Goal: Task Accomplishment & Management: Complete application form

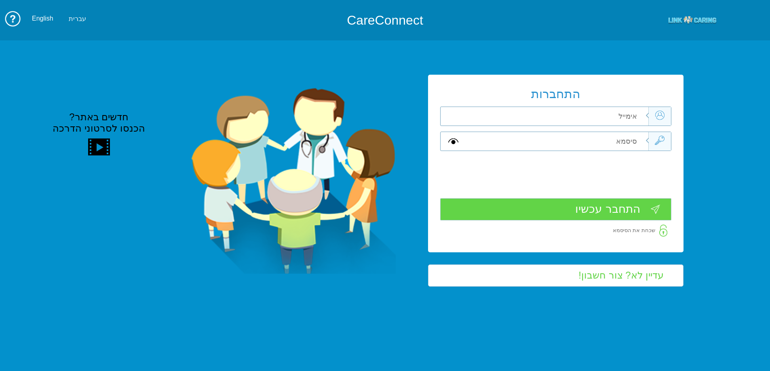
click at [609, 121] on input "text" at bounding box center [556, 116] width 182 height 19
paste input "[EMAIL_ADDRESS][DOMAIN_NAME]"
type input "[EMAIL_ADDRESS][DOMAIN_NAME]"
click at [630, 146] on input "text" at bounding box center [556, 141] width 182 height 19
paste input "Smadar2019"
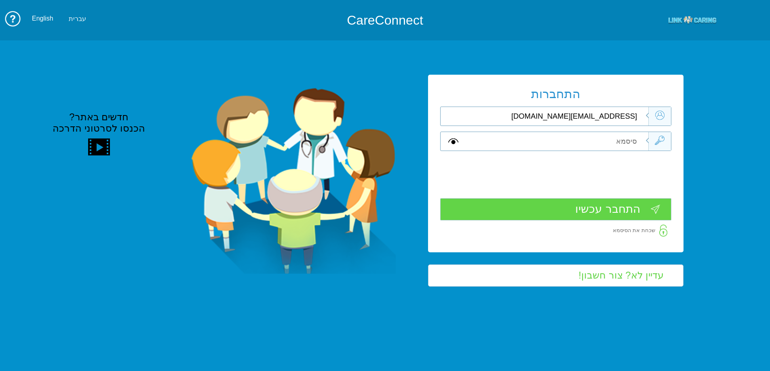
type input "Smadar2019"
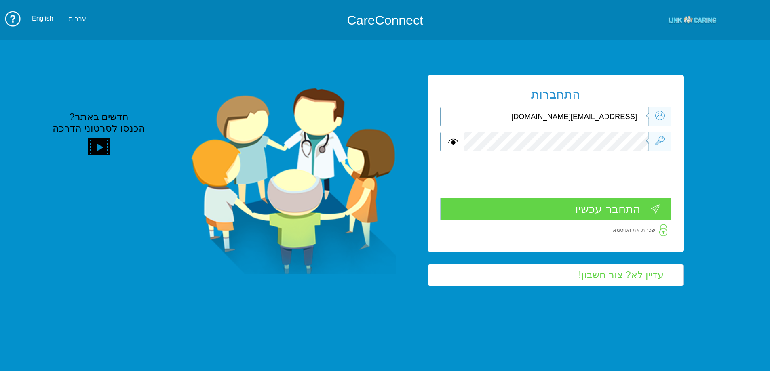
click at [598, 205] on input "התחבר עכשיו" at bounding box center [555, 209] width 231 height 22
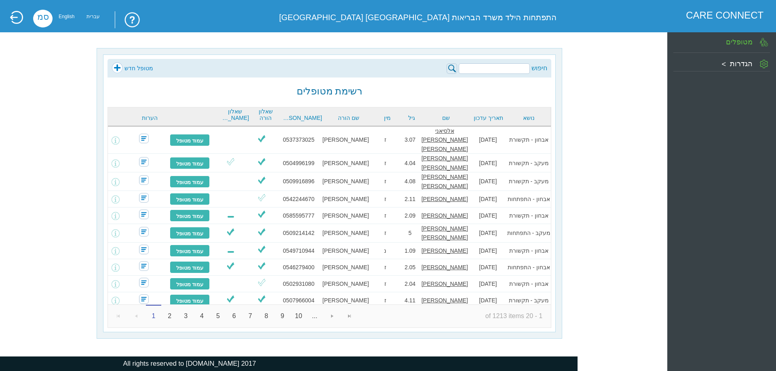
click at [129, 68] on link "מטופל חדש" at bounding box center [132, 68] width 42 height 12
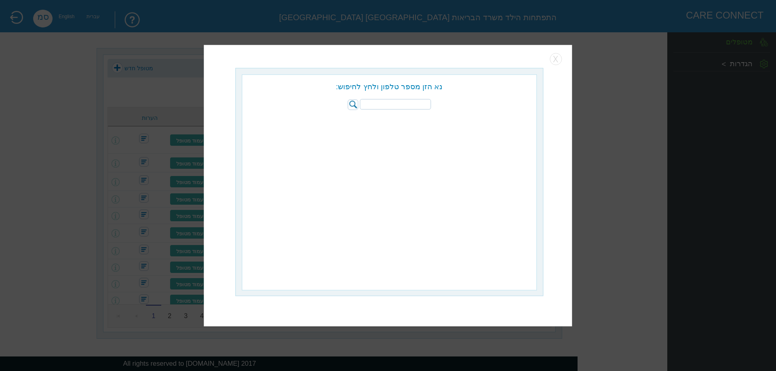
paste input "236193280"
click at [351, 105] on img at bounding box center [352, 104] width 11 height 11
click at [351, 114] on img at bounding box center [352, 111] width 11 height 11
click at [409, 106] on input "236193280" at bounding box center [395, 111] width 71 height 11
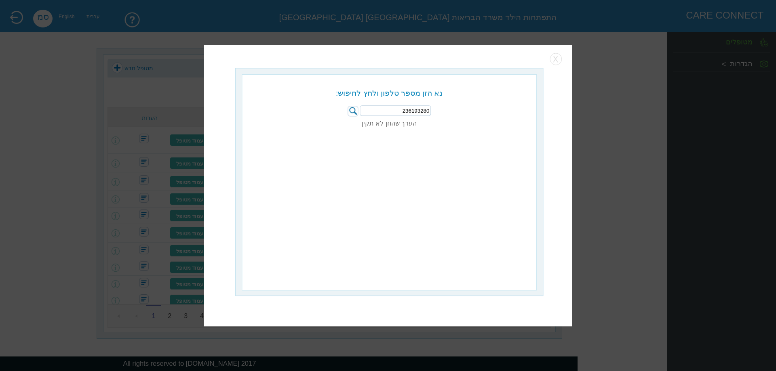
paste input "054-9936672"
type input "054-9936672"
click at [354, 114] on img at bounding box center [352, 111] width 11 height 11
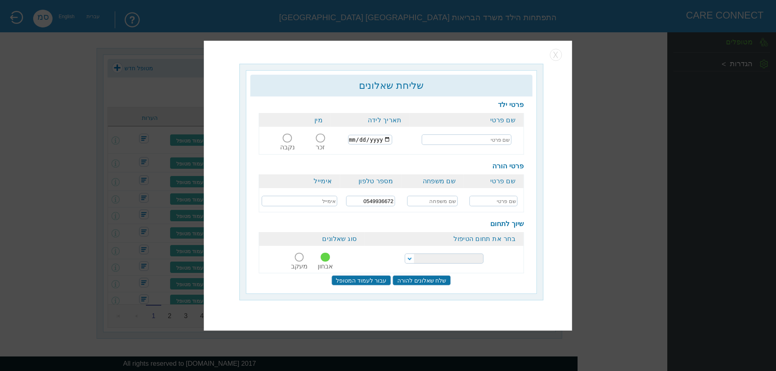
click at [498, 143] on input "text" at bounding box center [466, 140] width 90 height 11
paste input "אבו סהיבאן"
type input "ראקן אבו סהיבאן"
click at [358, 140] on input "date" at bounding box center [370, 140] width 44 height 10
type input "2020-02-02"
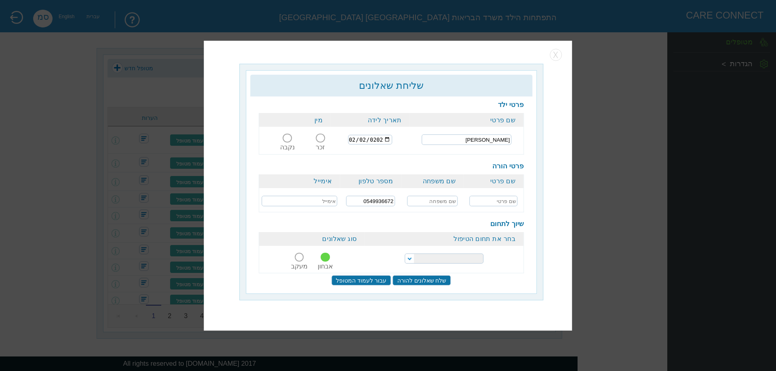
click at [315, 135] on div "זכר נקבה" at bounding box center [294, 132] width 71 height 10
click at [318, 137] on span at bounding box center [320, 138] width 9 height 9
click at [318, 143] on input "זכר" at bounding box center [320, 143] width 15 height 0
click at [483, 195] on td at bounding box center [493, 199] width 60 height 23
click at [481, 200] on input "text" at bounding box center [493, 201] width 48 height 11
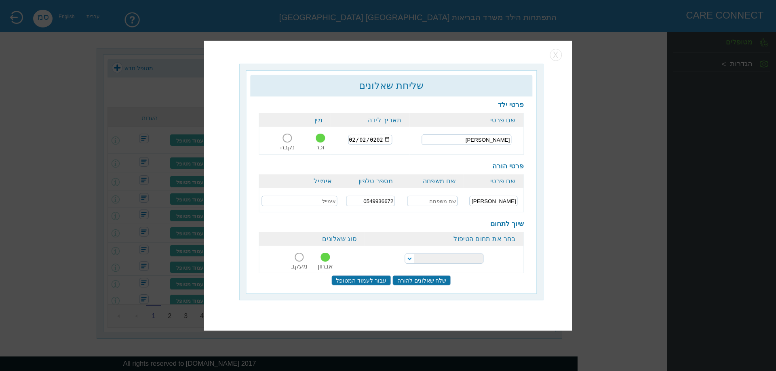
type input "יקין"
click at [426, 198] on input "text" at bounding box center [432, 201] width 50 height 11
paste input "אבו סהיבאן"
type input "אבו סהיבאן"
click at [437, 259] on select "הפרעות קשב וריכוז התפתחות הילד התפתחות ותקשורת" at bounding box center [443, 259] width 79 height 10
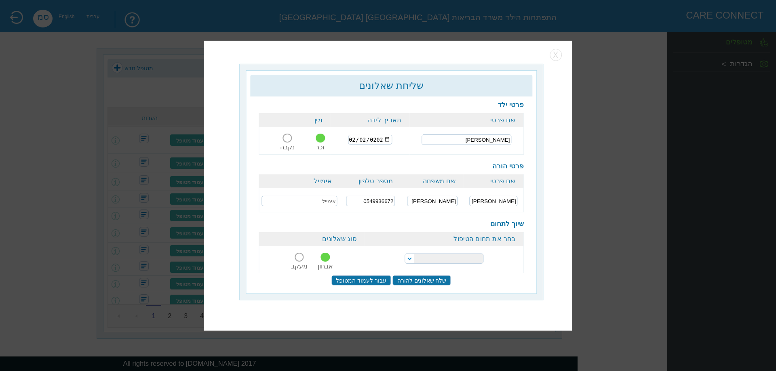
select select "20"
click at [404, 254] on select "הפרעות קשב וריכוז התפתחות הילד התפתחות ותקשורת" at bounding box center [443, 259] width 79 height 10
click at [404, 280] on input "שלח שאלונים להורה" at bounding box center [422, 280] width 58 height 10
